Goal: Task Accomplishment & Management: Use online tool/utility

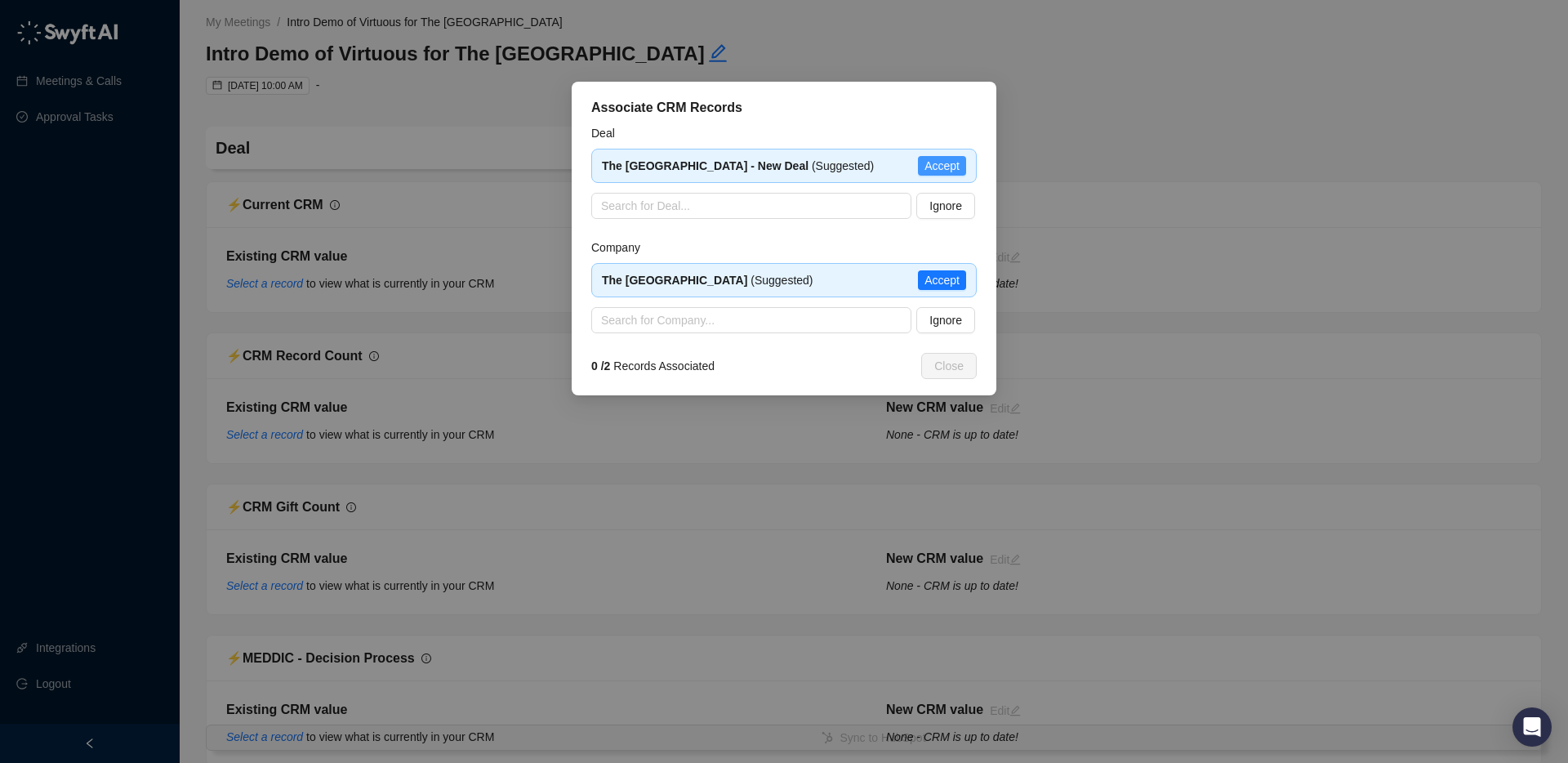
click at [939, 161] on span "Accept" at bounding box center [943, 166] width 36 height 18
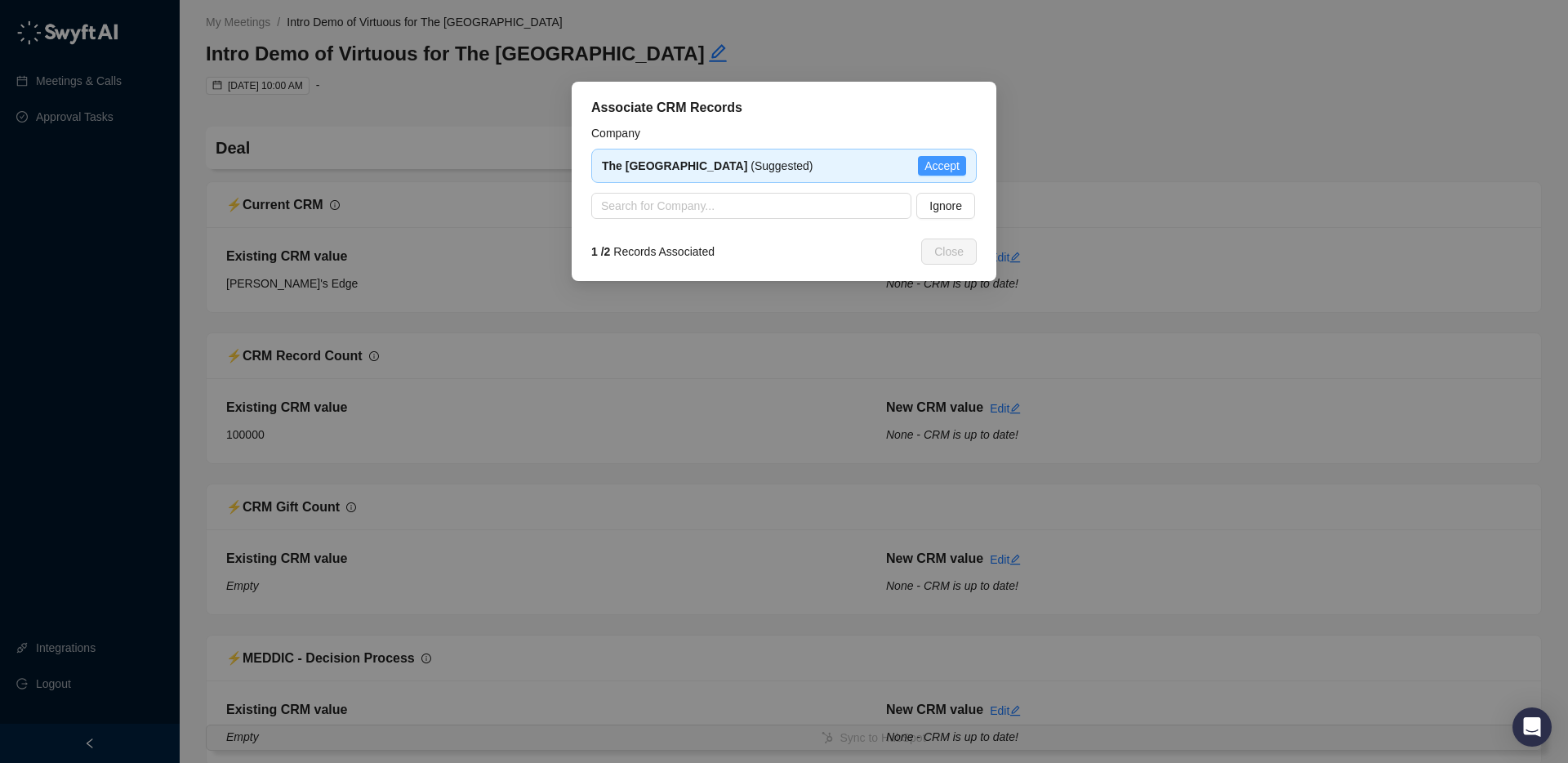
click at [934, 165] on span "Accept" at bounding box center [943, 166] width 36 height 18
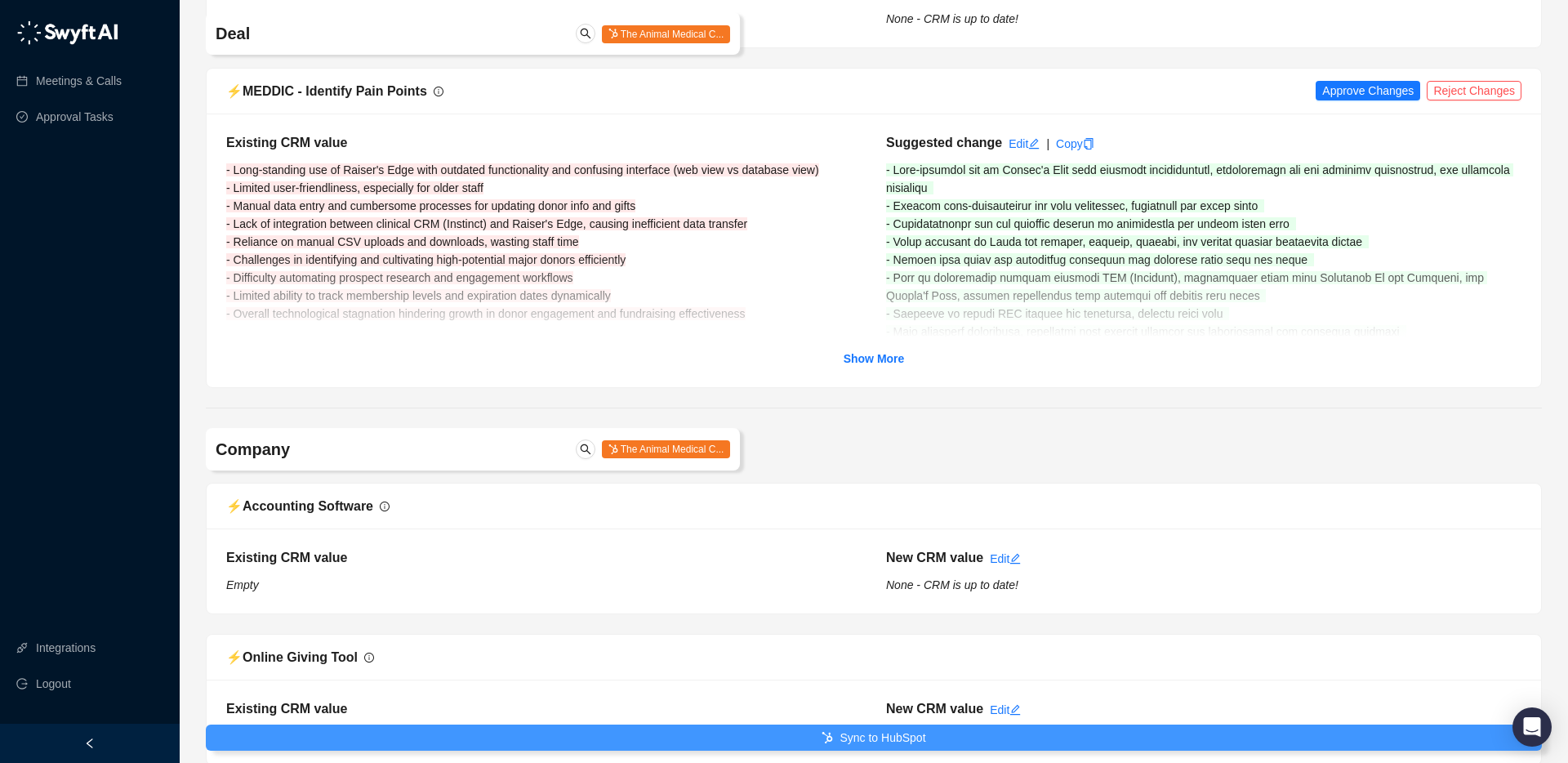
scroll to position [1588, 0]
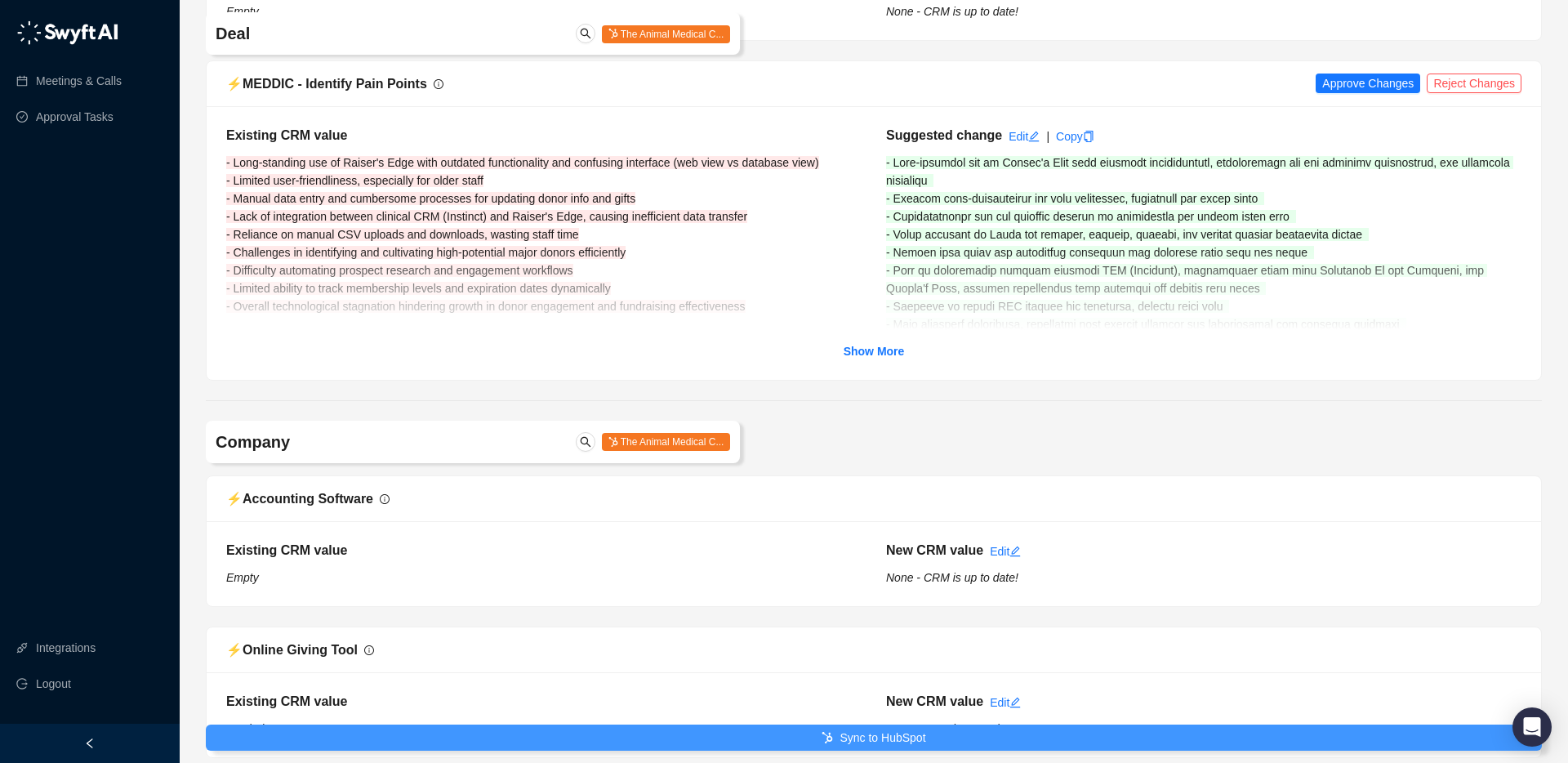
click at [866, 739] on span "Sync to HubSpot" at bounding box center [883, 737] width 86 height 18
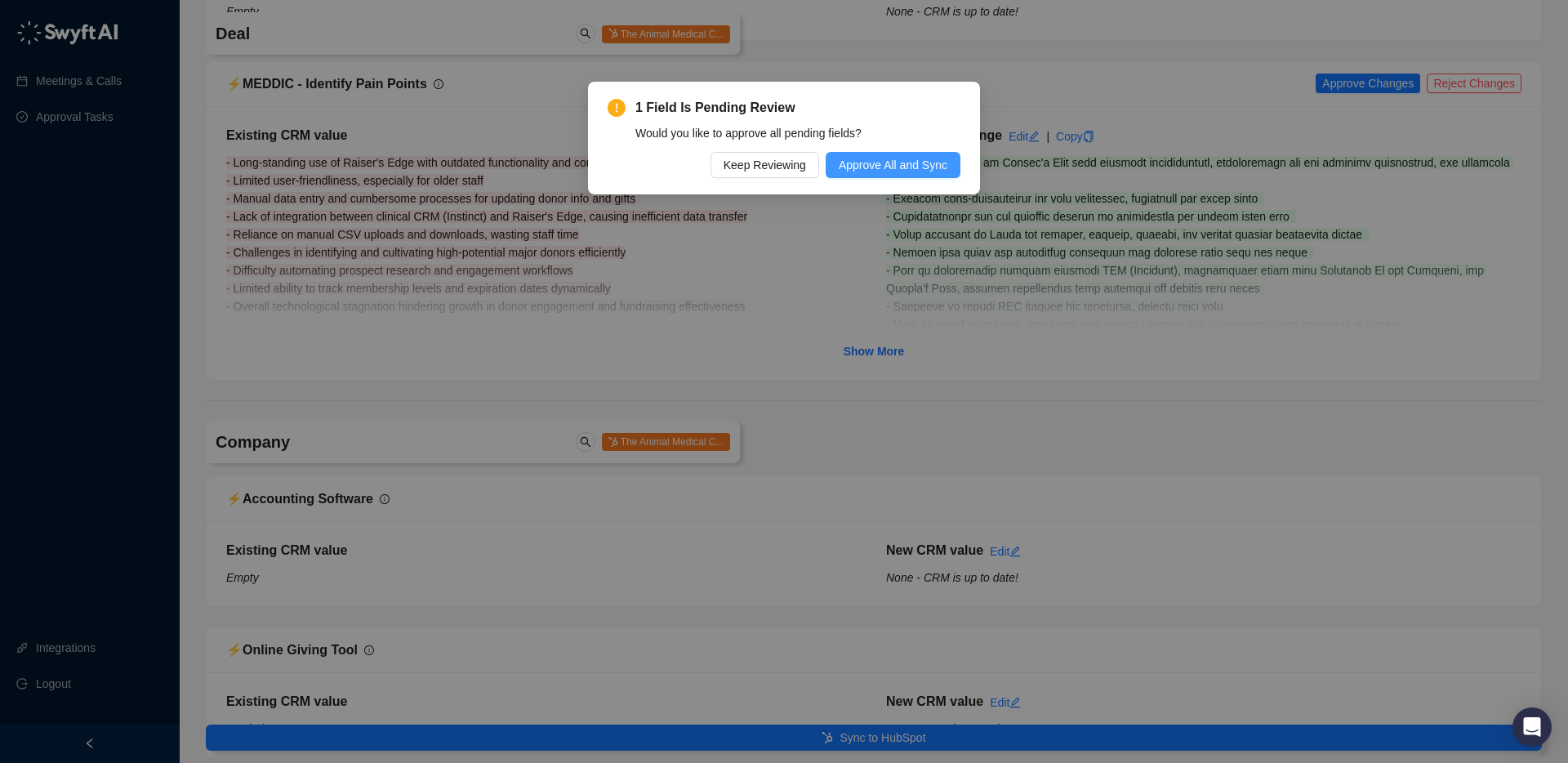
click at [894, 164] on span "Approve All and Sync" at bounding box center [893, 165] width 108 height 18
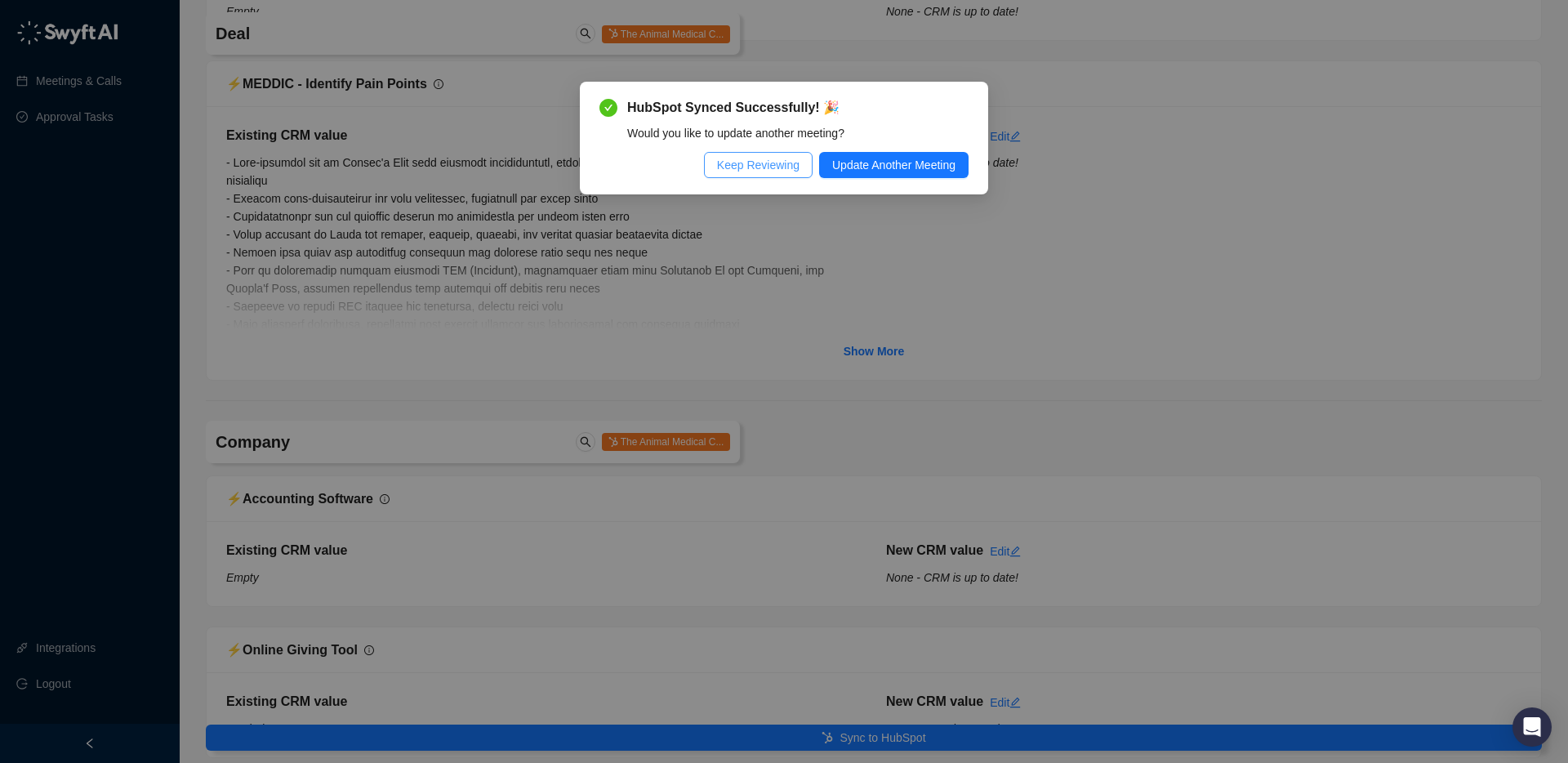
click at [768, 163] on span "Keep Reviewing" at bounding box center [758, 165] width 83 height 18
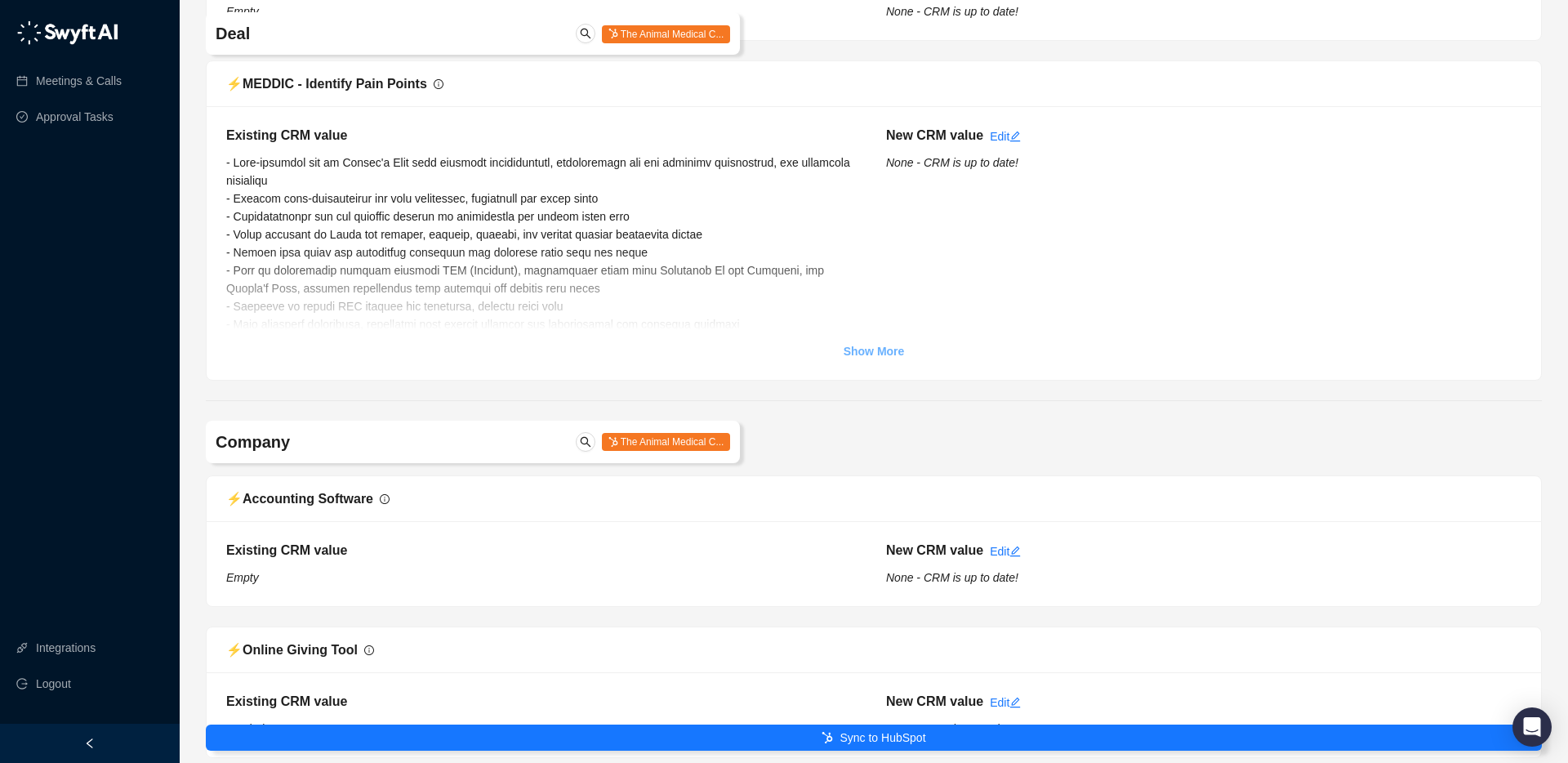
click at [869, 347] on strong "Show More" at bounding box center [875, 351] width 61 height 13
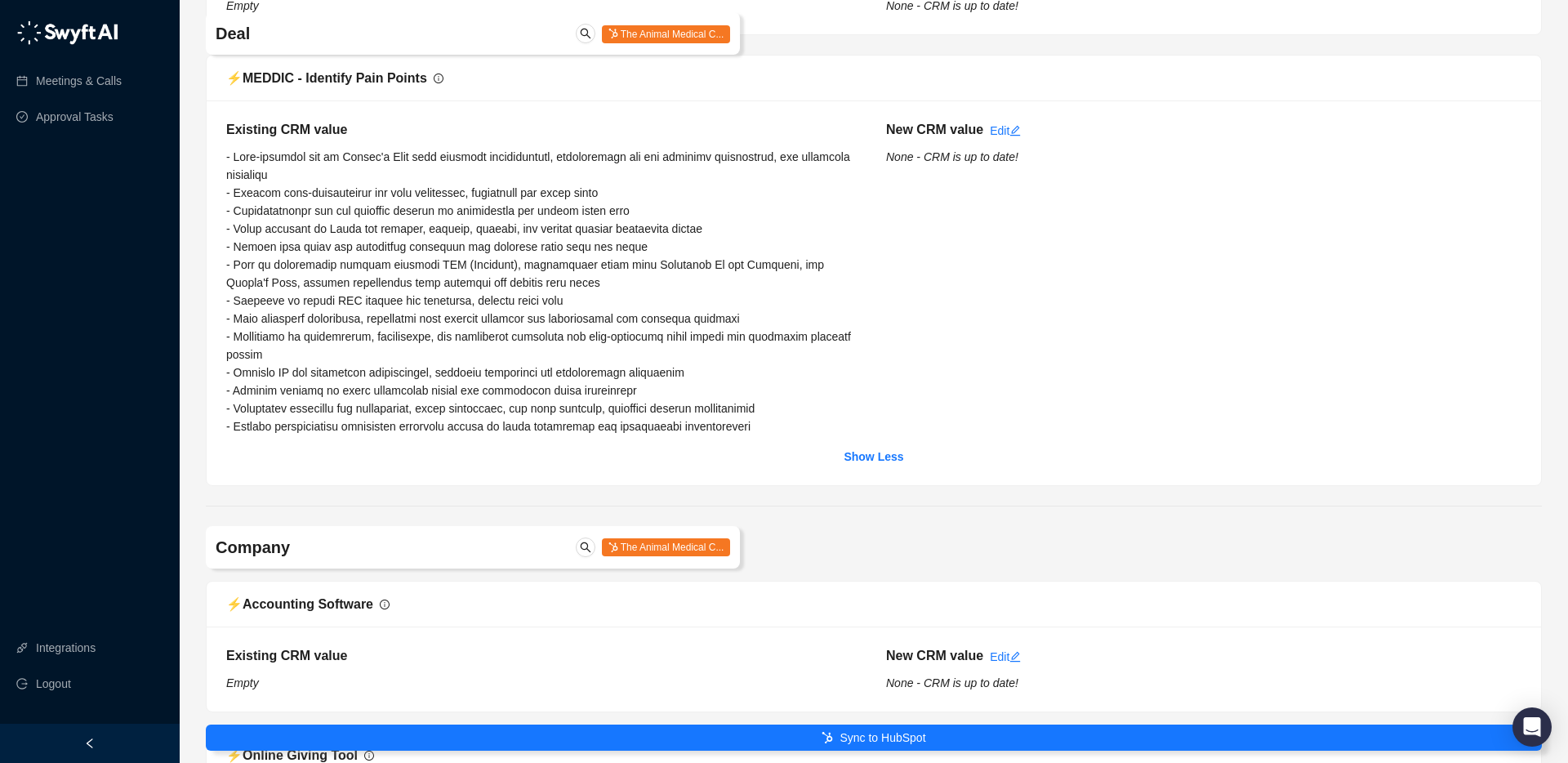
scroll to position [1591, 0]
drag, startPoint x: 229, startPoint y: 157, endPoint x: 711, endPoint y: 432, distance: 554.9
click at [711, 432] on span at bounding box center [539, 294] width 628 height 283
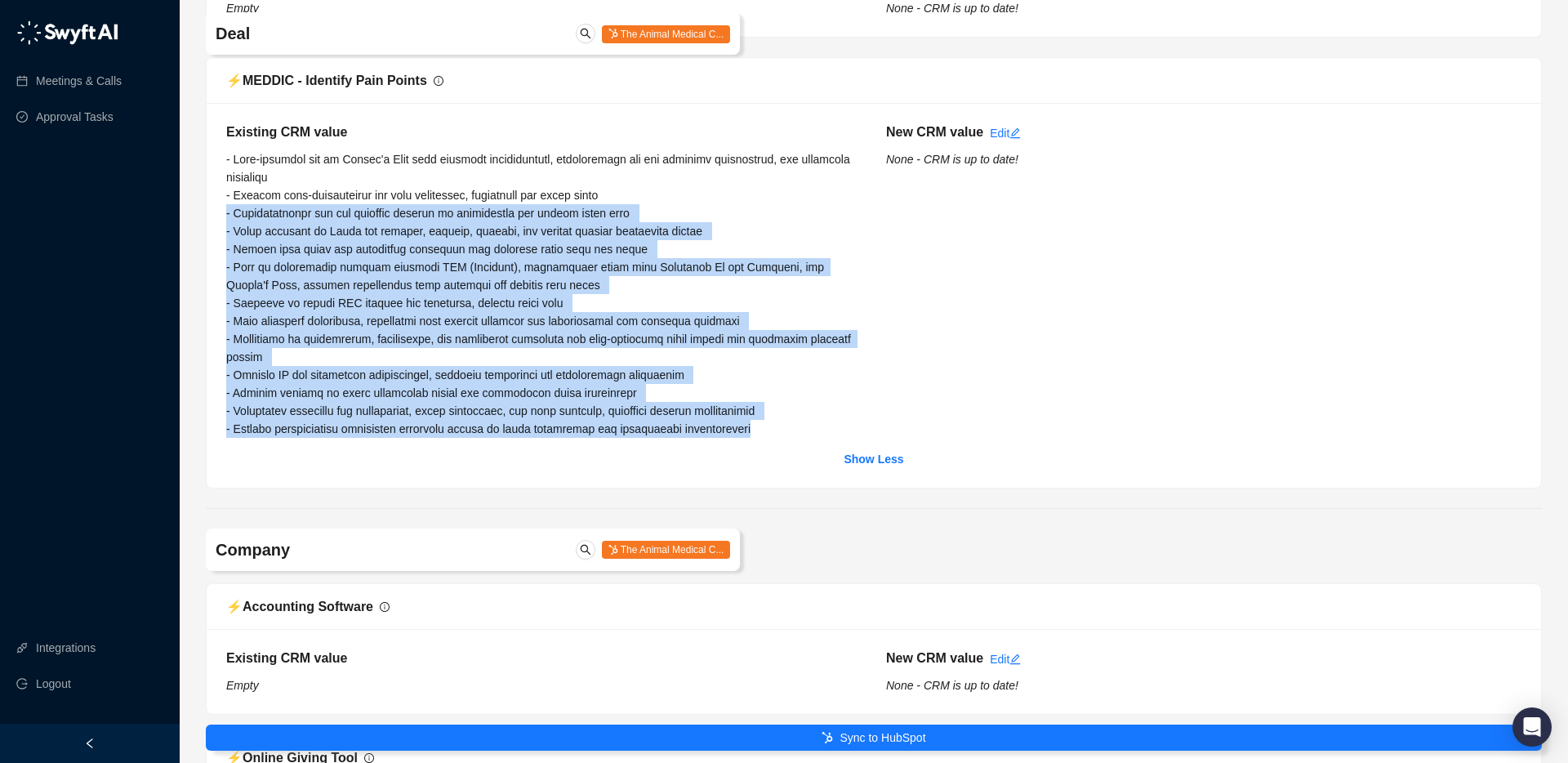
drag, startPoint x: 777, startPoint y: 431, endPoint x: 215, endPoint y: 212, distance: 603.2
click at [215, 212] on div "Existing CRM value New CRM value Edit None - CRM is up to date! Show Less" at bounding box center [875, 295] width 1335 height 384
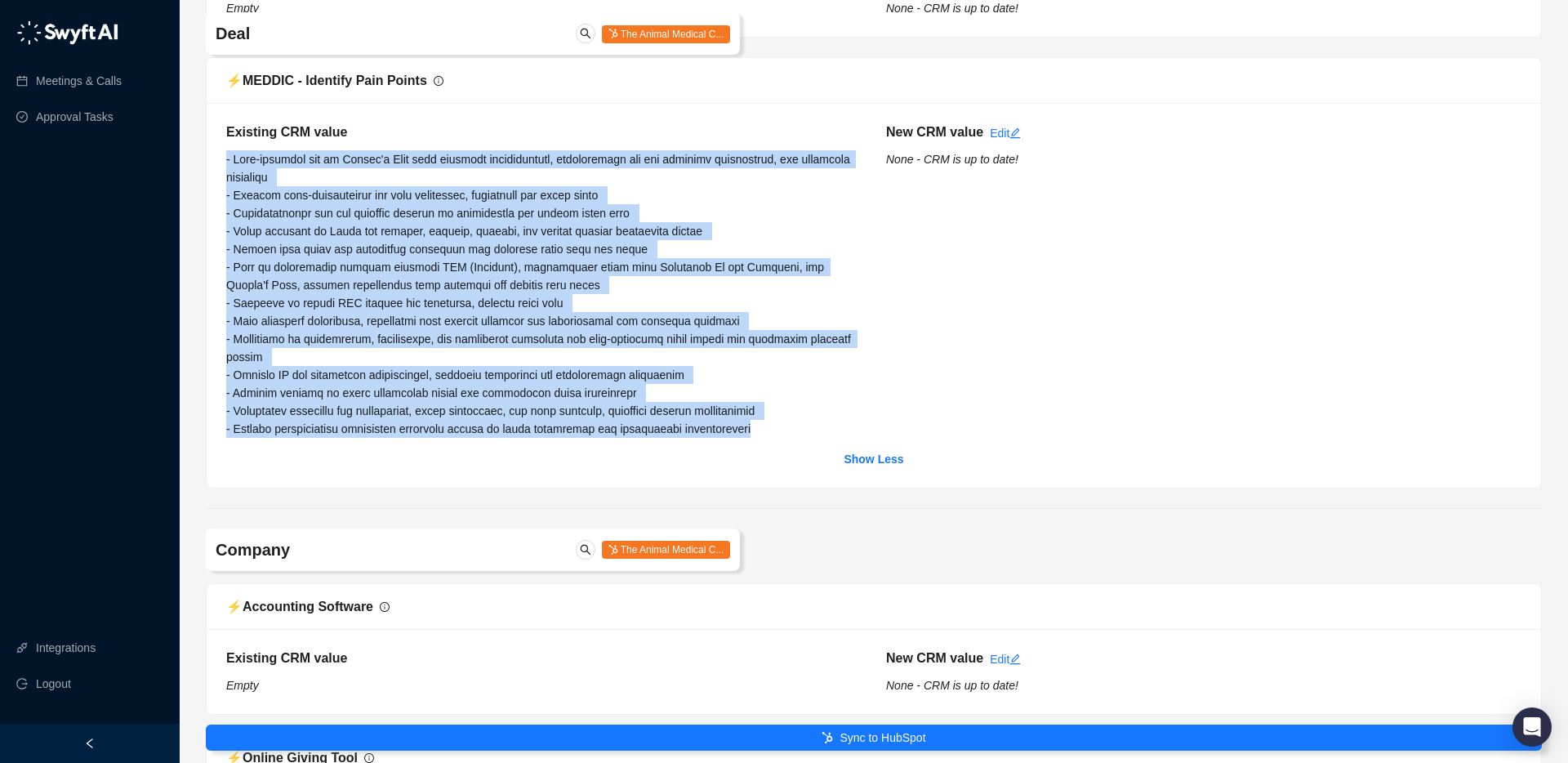
copy span "- Long-standing use of Raiser's Edge with outdated functionality, inconsistent …"
